Goal: Information Seeking & Learning: Learn about a topic

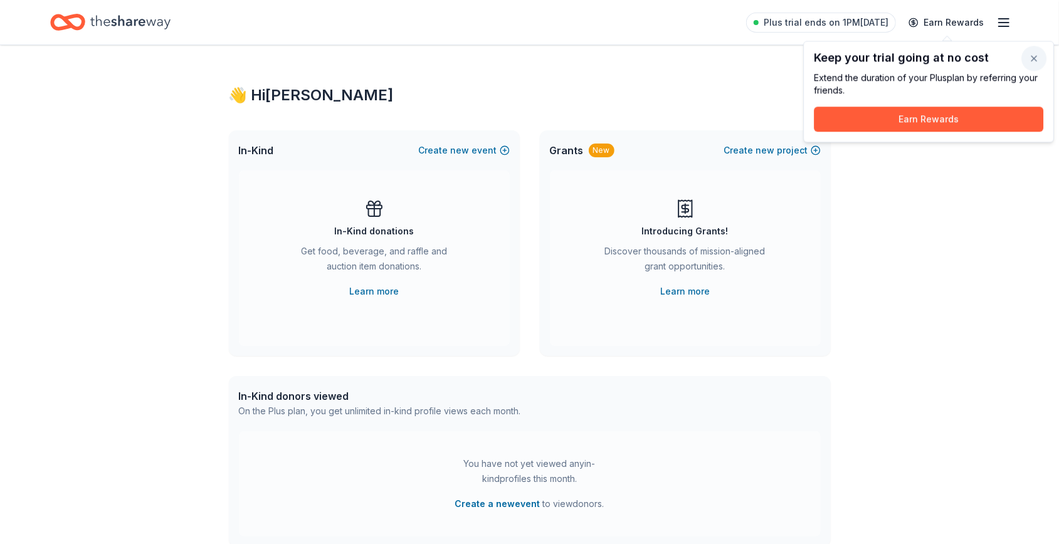
click at [1028, 60] on button "button" at bounding box center [1033, 58] width 25 height 25
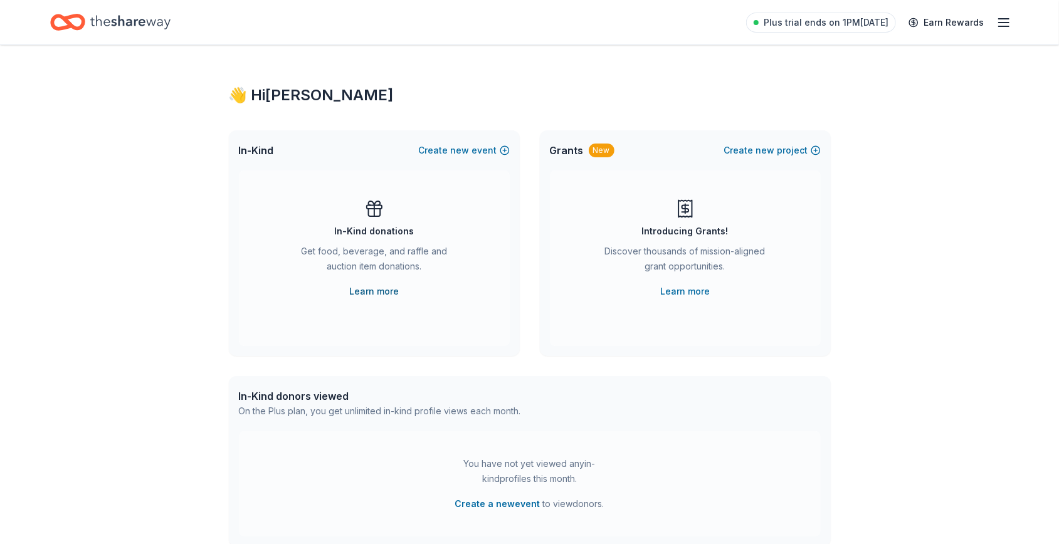
click at [371, 288] on link "Learn more" at bounding box center [374, 291] width 50 height 15
click at [381, 288] on link "Learn more" at bounding box center [374, 291] width 50 height 15
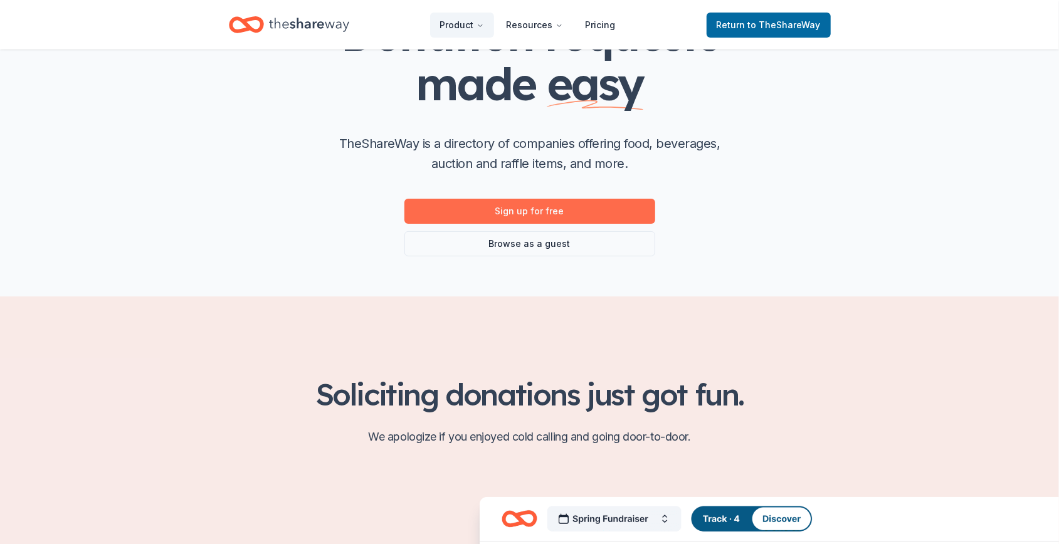
scroll to position [157, 0]
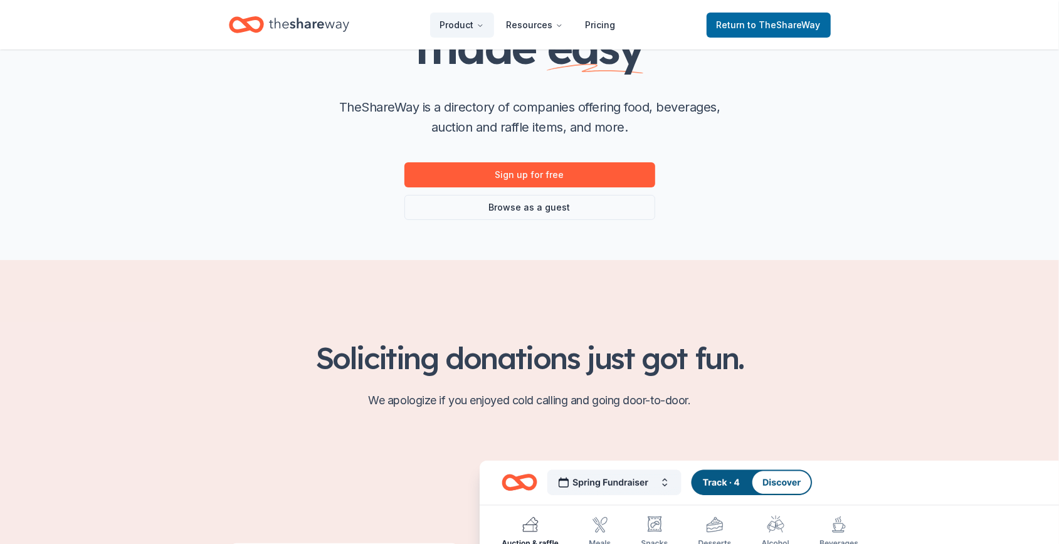
drag, startPoint x: 535, startPoint y: 320, endPoint x: 269, endPoint y: 290, distance: 267.6
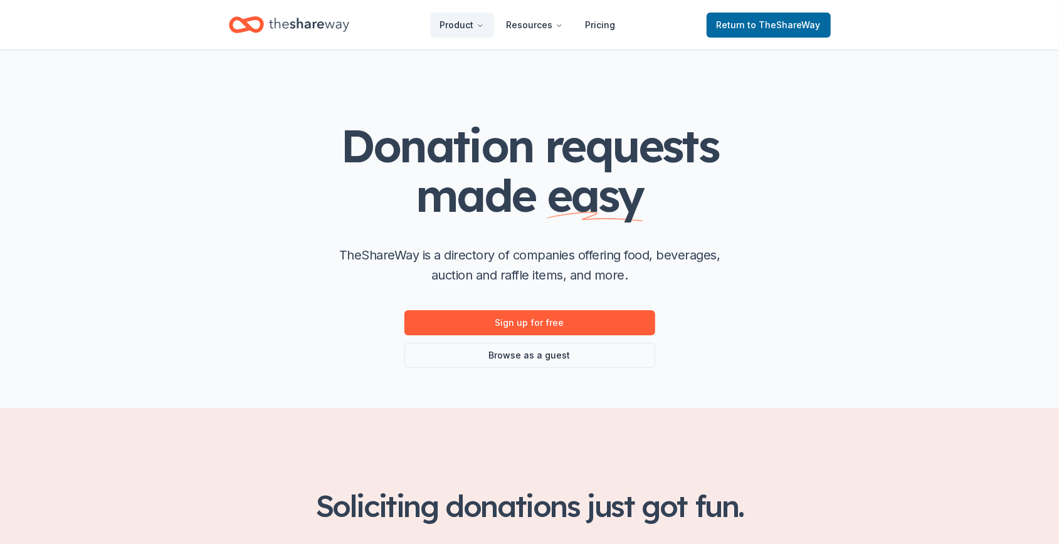
scroll to position [0, 0]
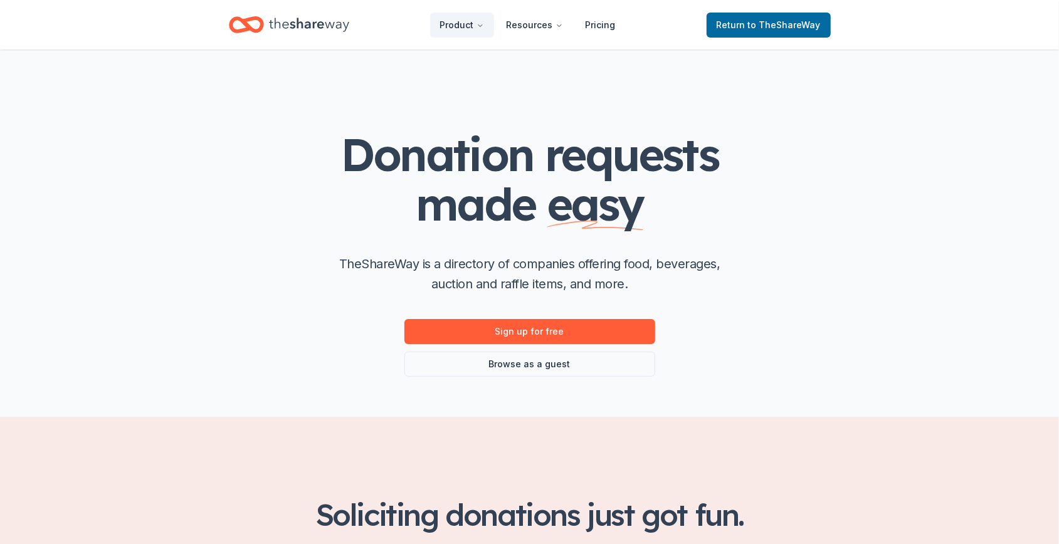
click at [292, 34] on icon "Home" at bounding box center [309, 25] width 80 height 26
